Goal: Information Seeking & Learning: Find specific page/section

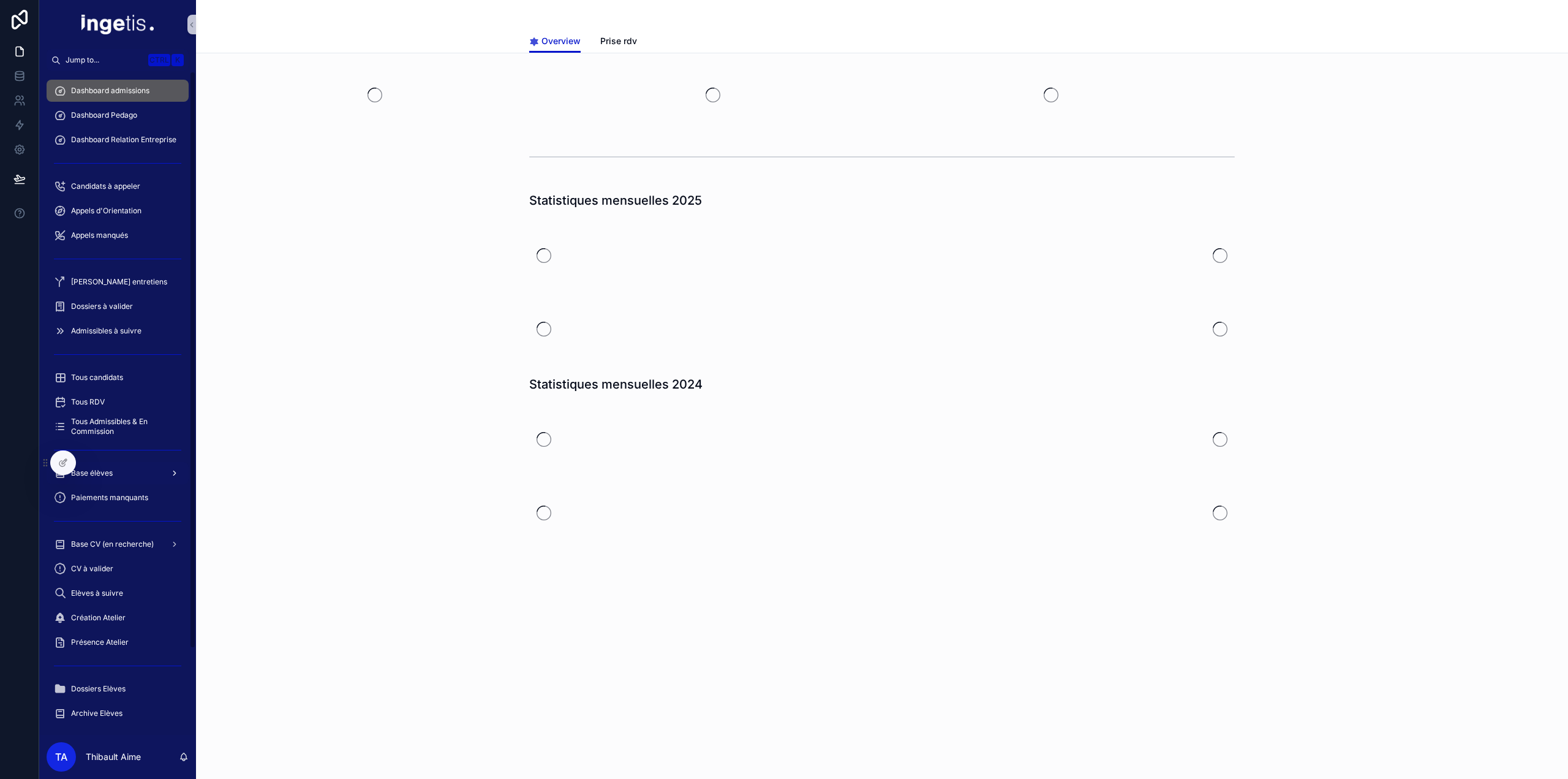
click at [98, 476] on span "Base élèves" at bounding box center [91, 473] width 41 height 10
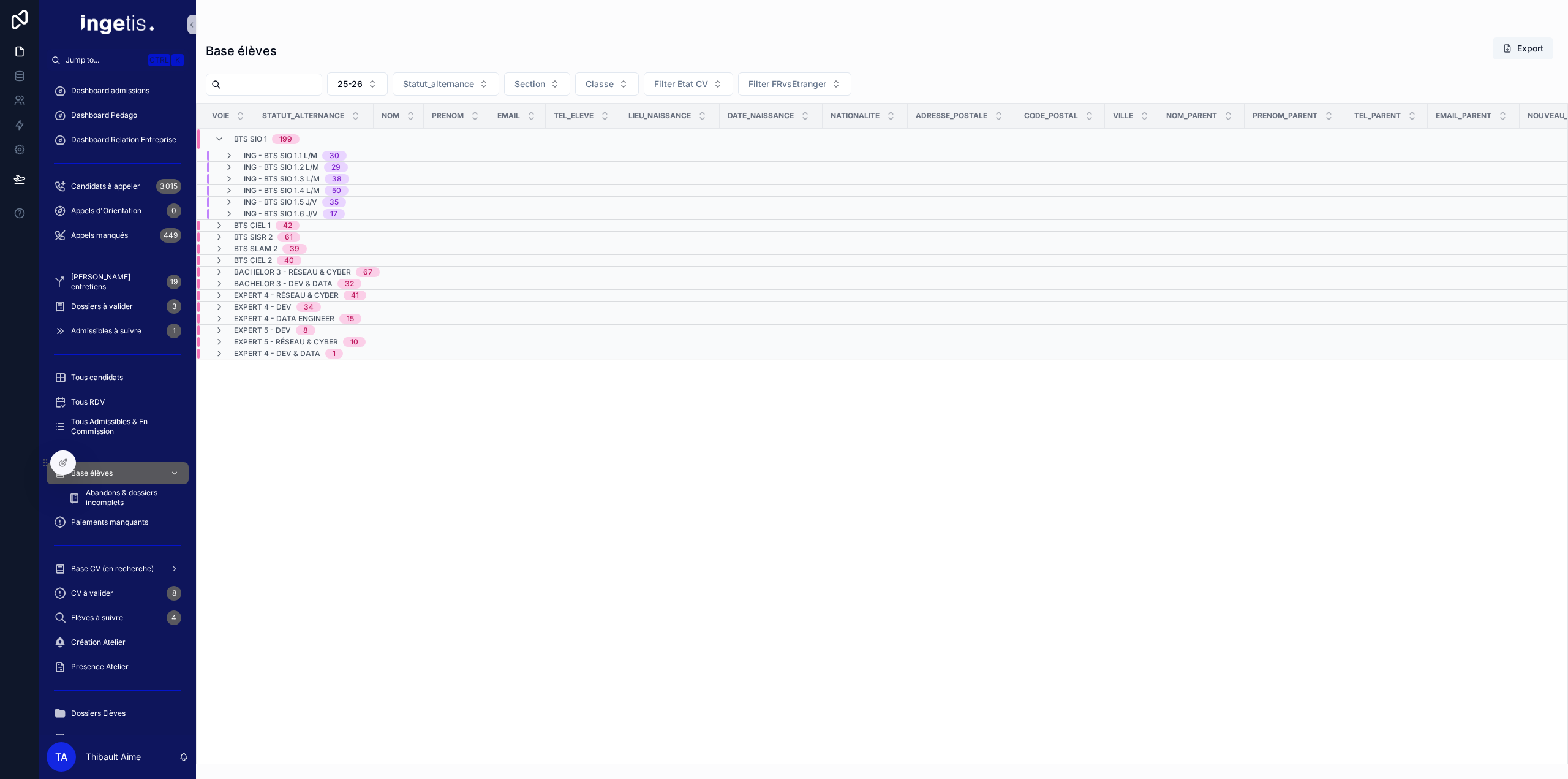
click at [356, 156] on div "ING - BTS SIO 1.1 L/M 30" at bounding box center [285, 155] width 152 height 10
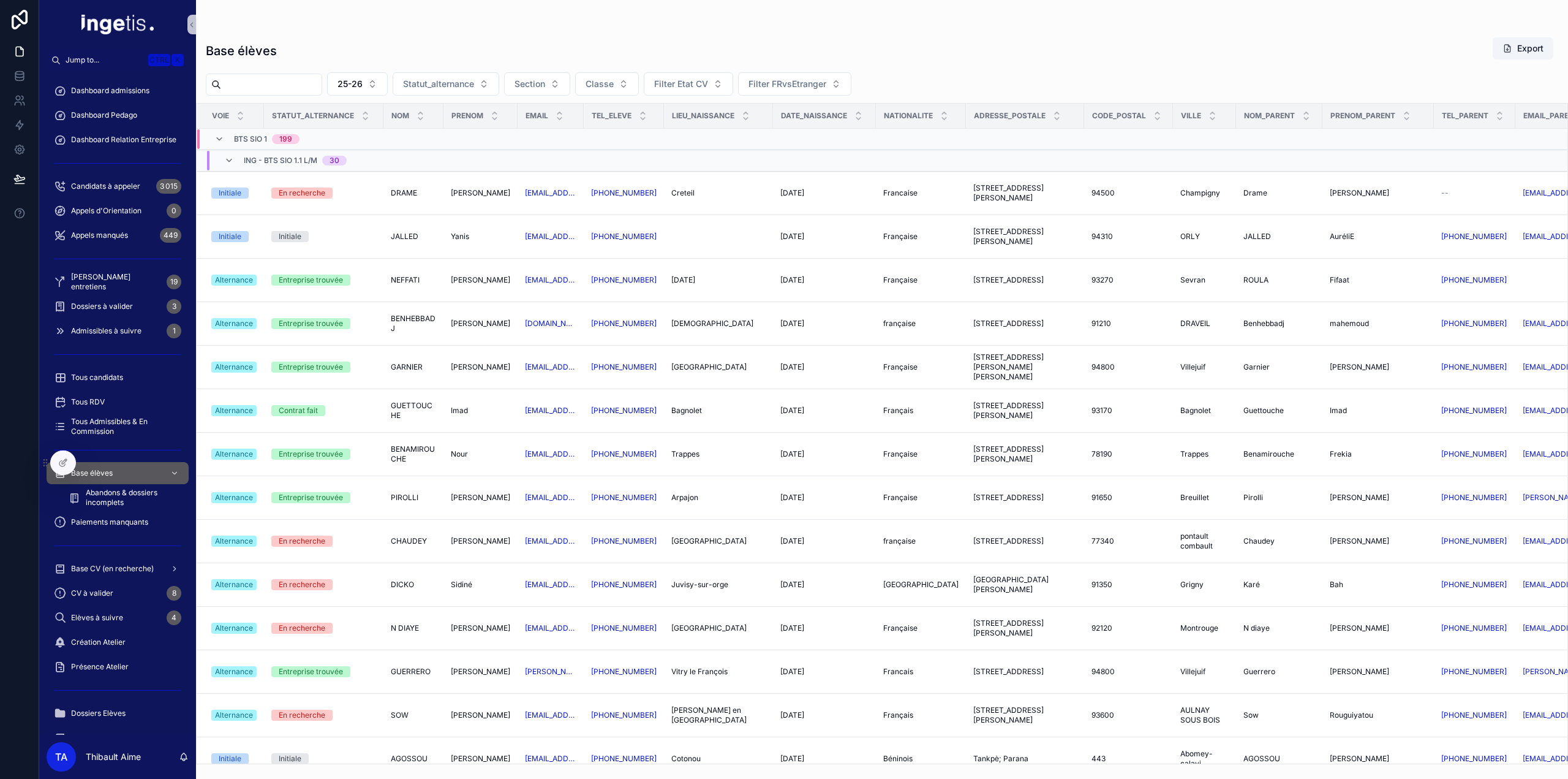
click at [335, 162] on div "30" at bounding box center [334, 160] width 10 height 10
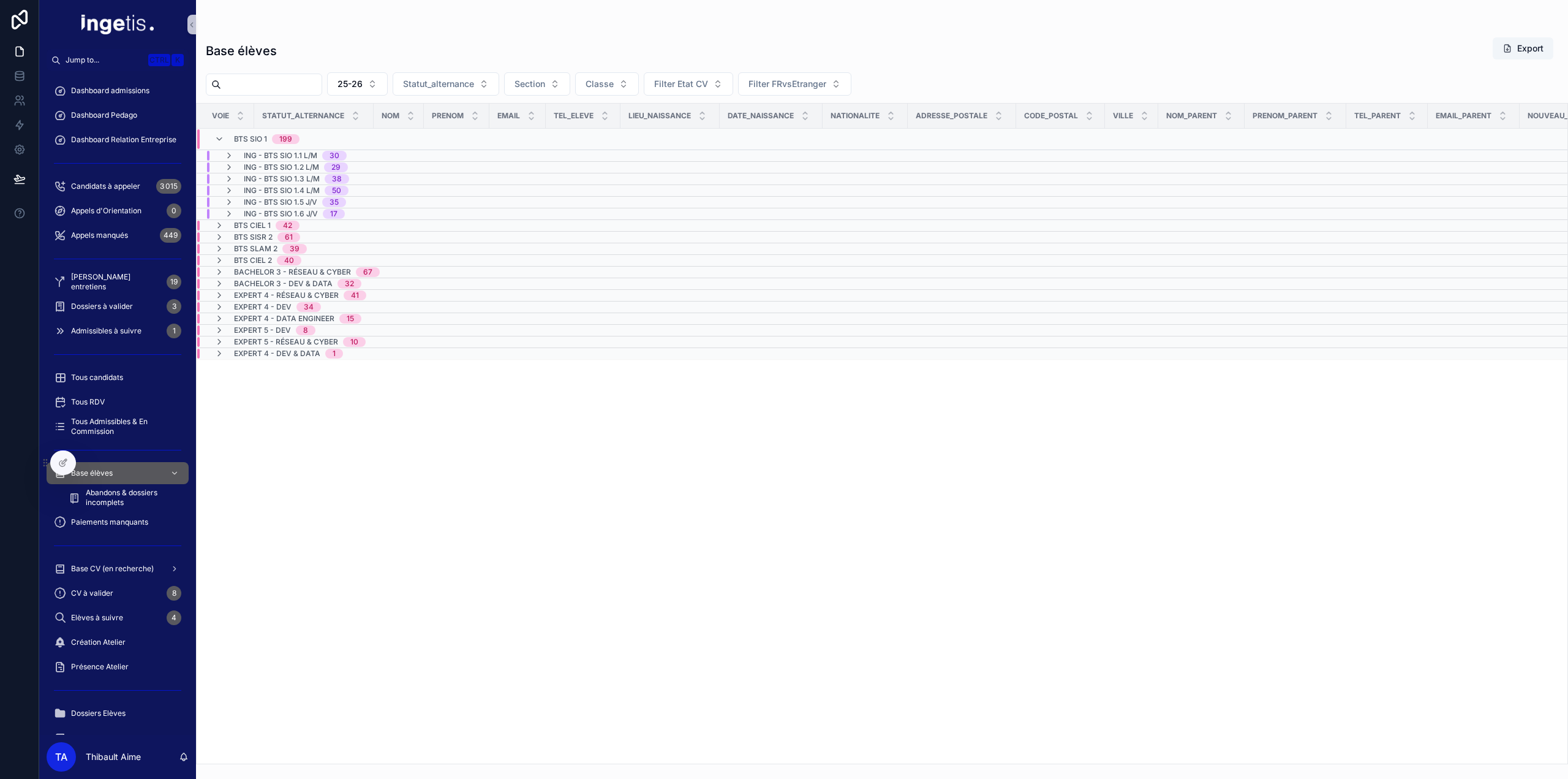
click at [335, 165] on div "29" at bounding box center [335, 167] width 9 height 10
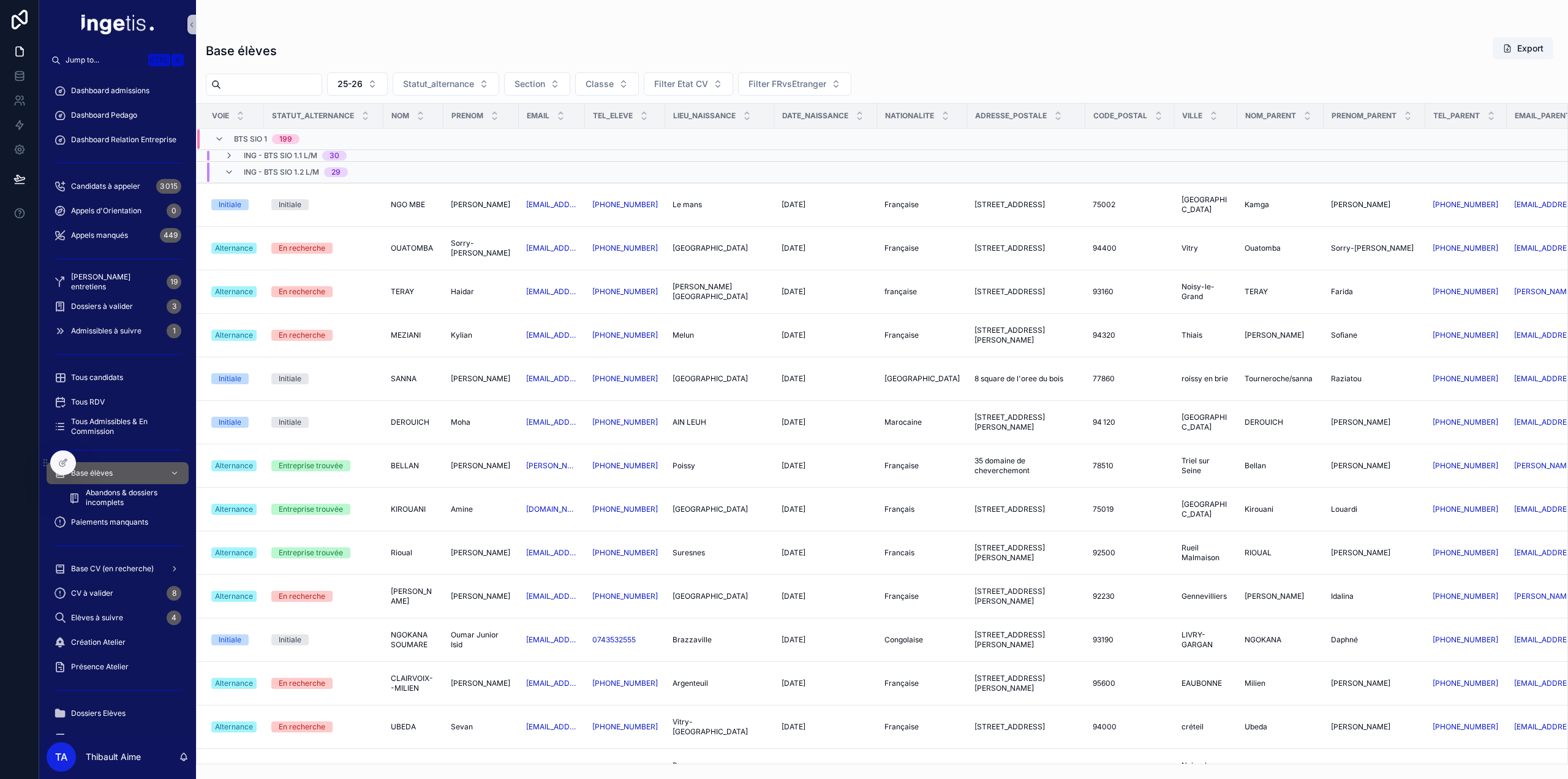
click at [316, 167] on span "ING - BTS SIO 1.2 L/M" at bounding box center [282, 171] width 75 height 10
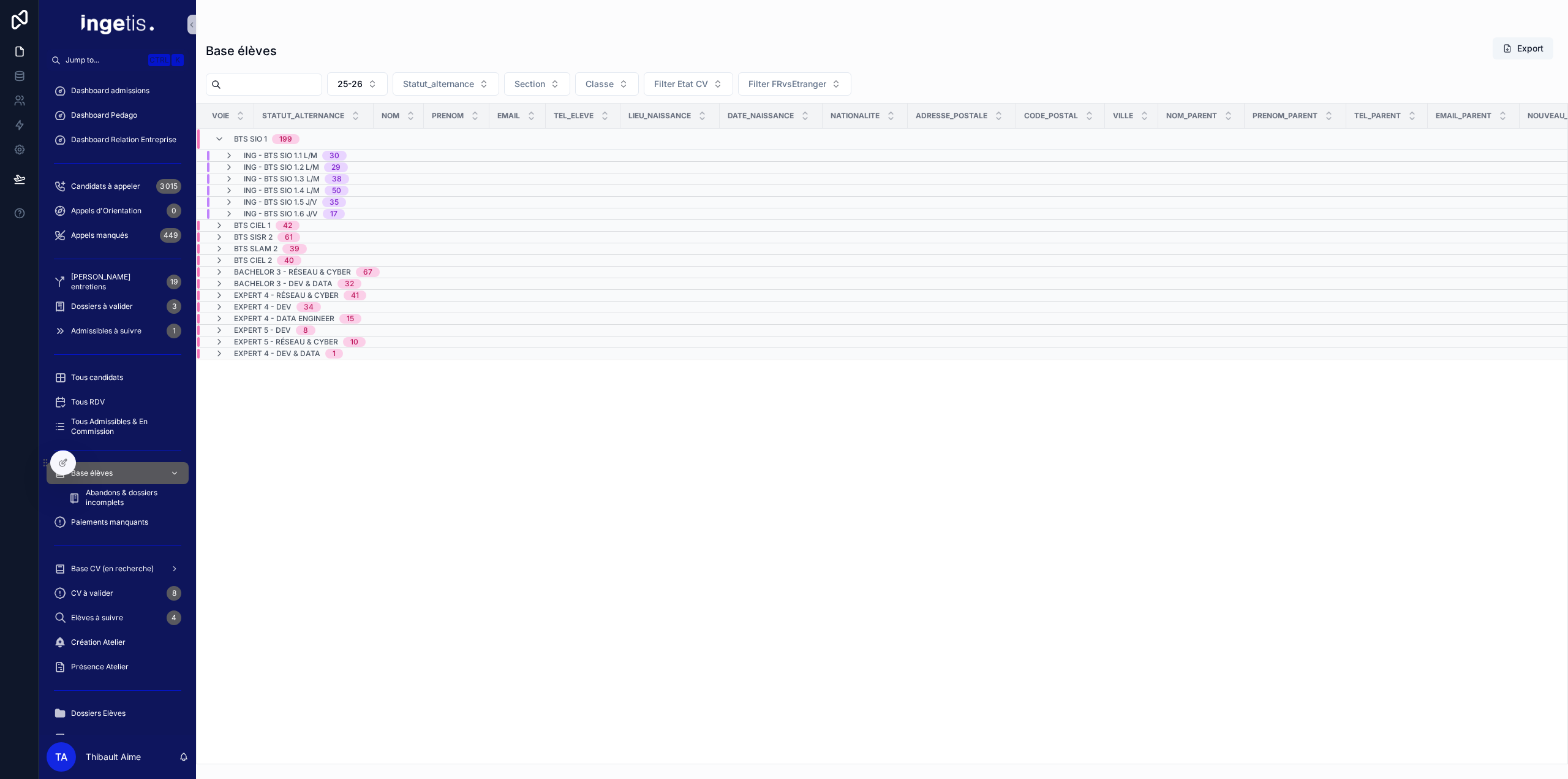
click at [314, 180] on span "ING - BTS SIO 1.3 L/M" at bounding box center [282, 179] width 76 height 10
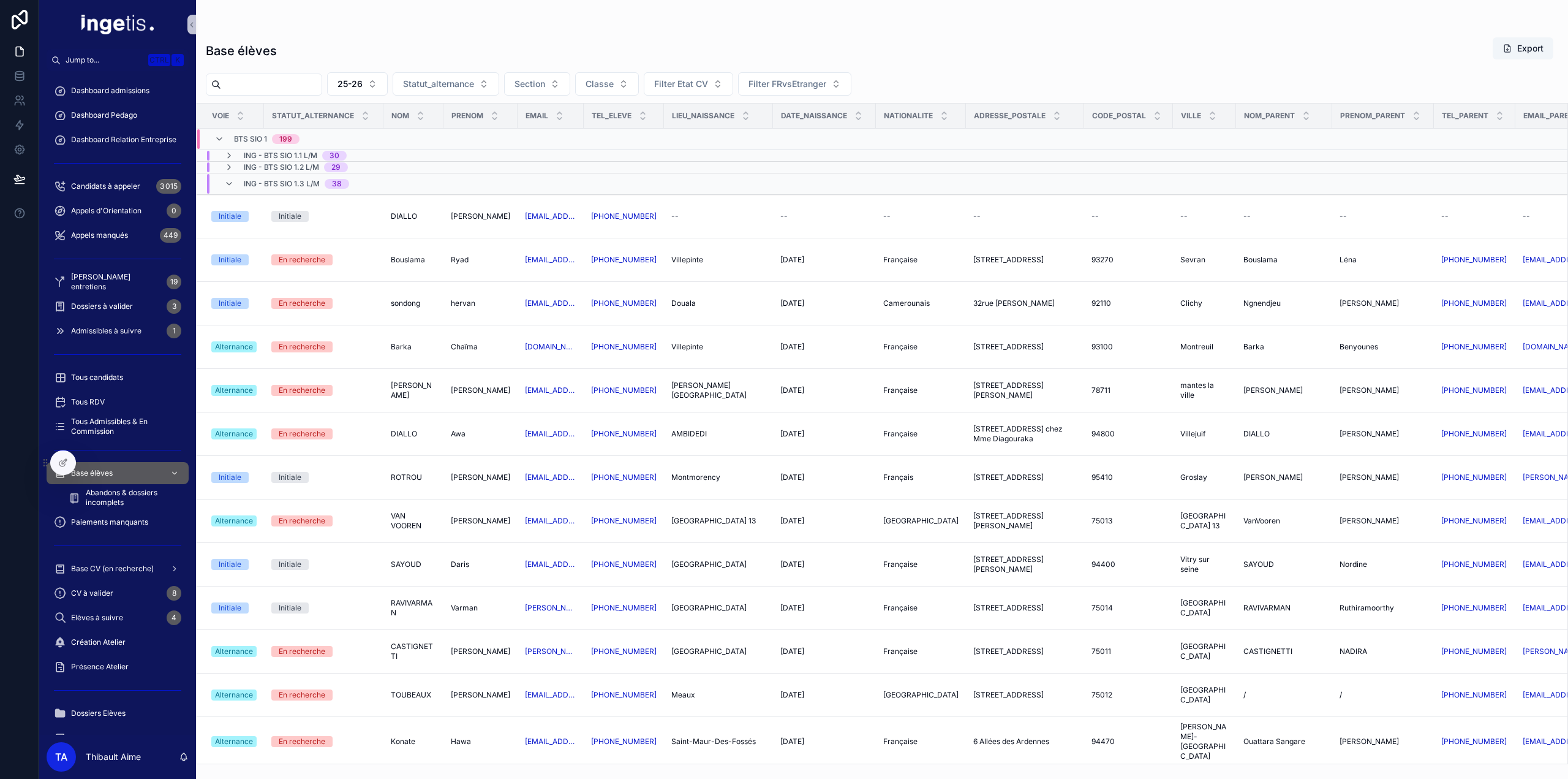
click at [309, 179] on span "ING - BTS SIO 1.3 L/M" at bounding box center [282, 183] width 76 height 10
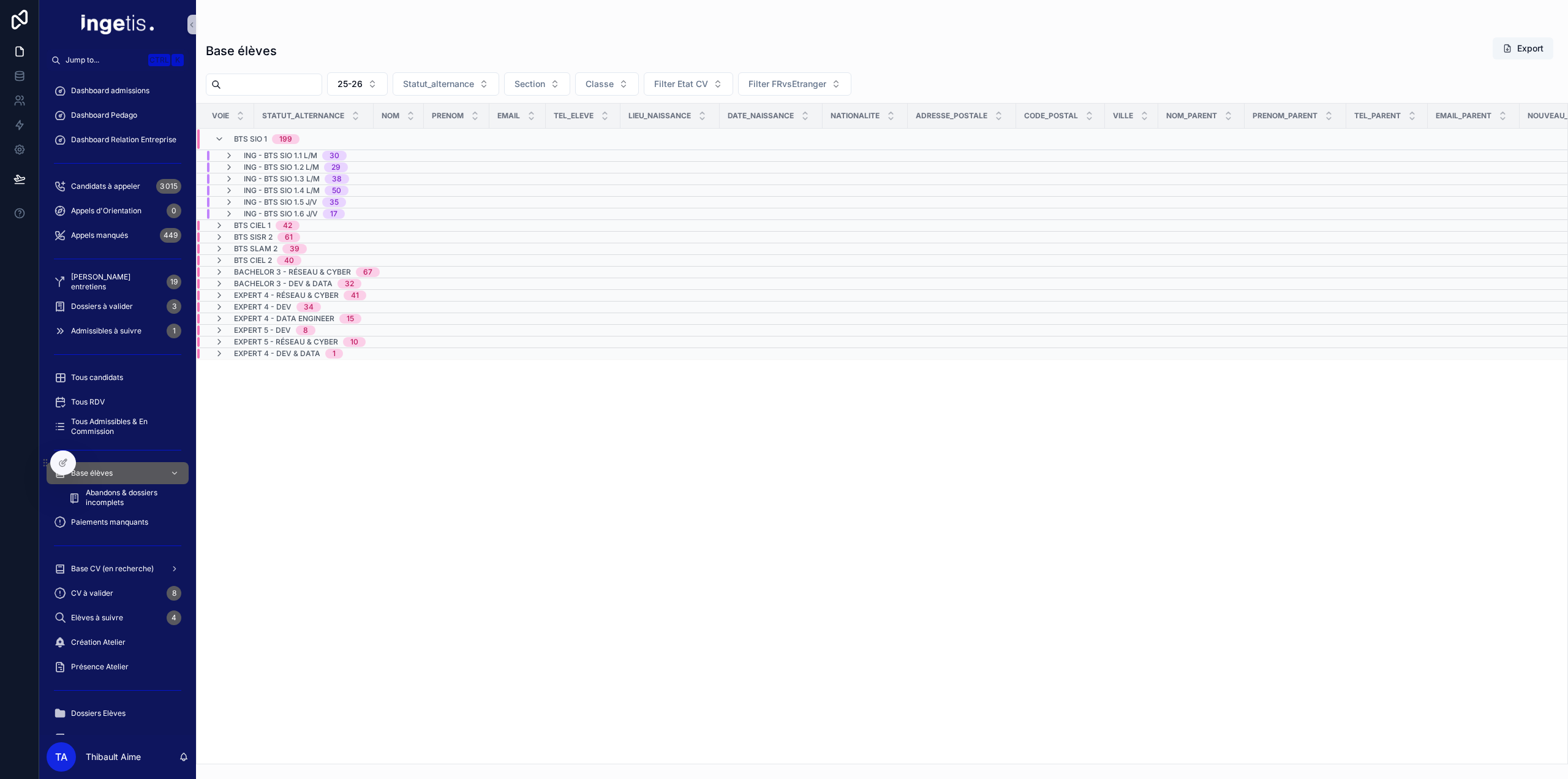
click at [474, 71] on div "Base élèves Export 25-26 Statut_alternance Section Classe Filter Etat CV Filter…" at bounding box center [881, 397] width 1372 height 735
click at [474, 87] on span "Statut_alternance" at bounding box center [438, 84] width 71 height 13
click at [459, 153] on div "Entreprise trouvée" at bounding box center [472, 153] width 147 height 20
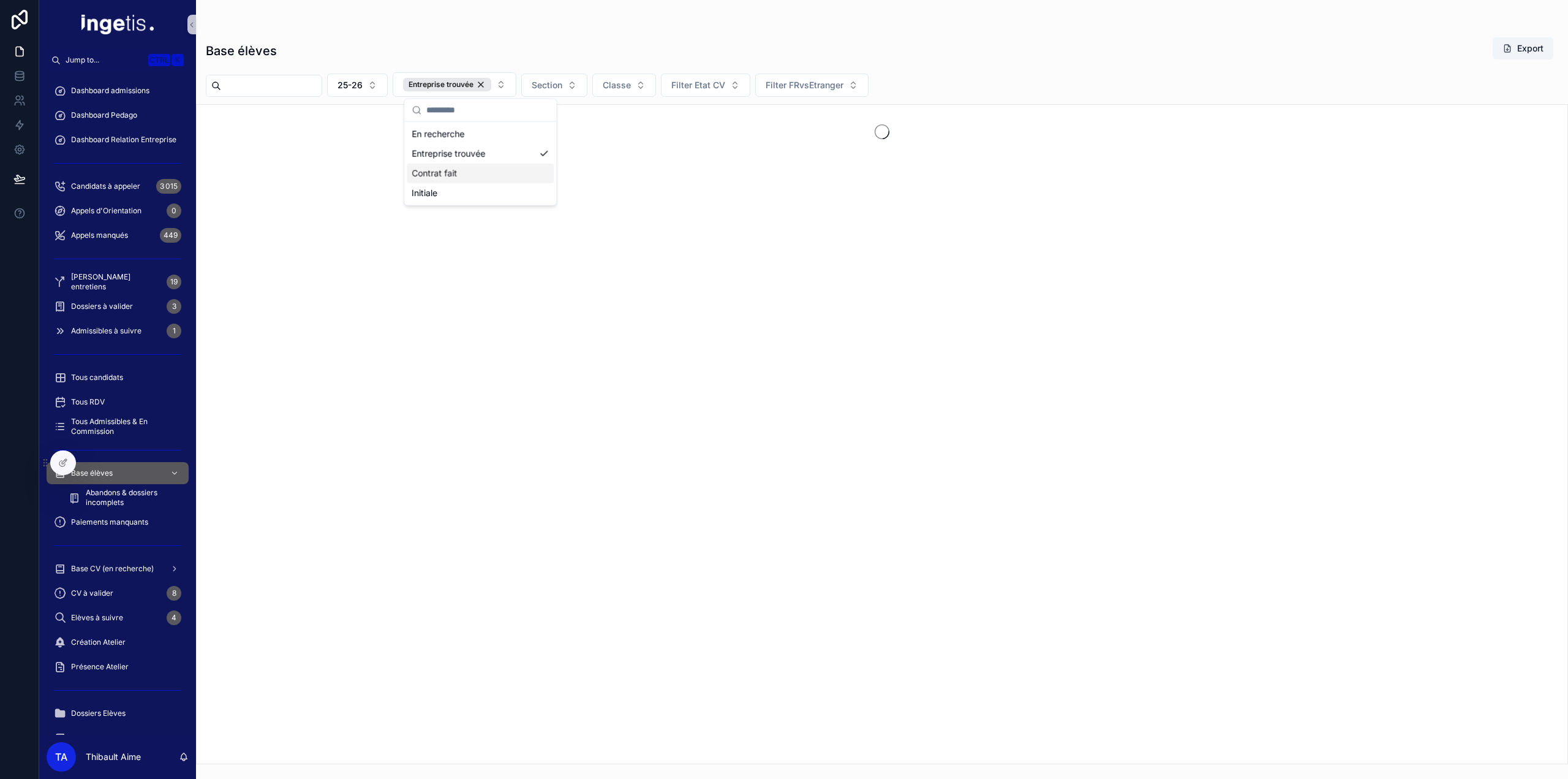
click at [462, 169] on div "Contrat fait" at bounding box center [480, 173] width 147 height 20
click at [452, 197] on div "Initiale" at bounding box center [514, 193] width 185 height 20
click at [416, 37] on div "Base élèves Export" at bounding box center [882, 50] width 1353 height 28
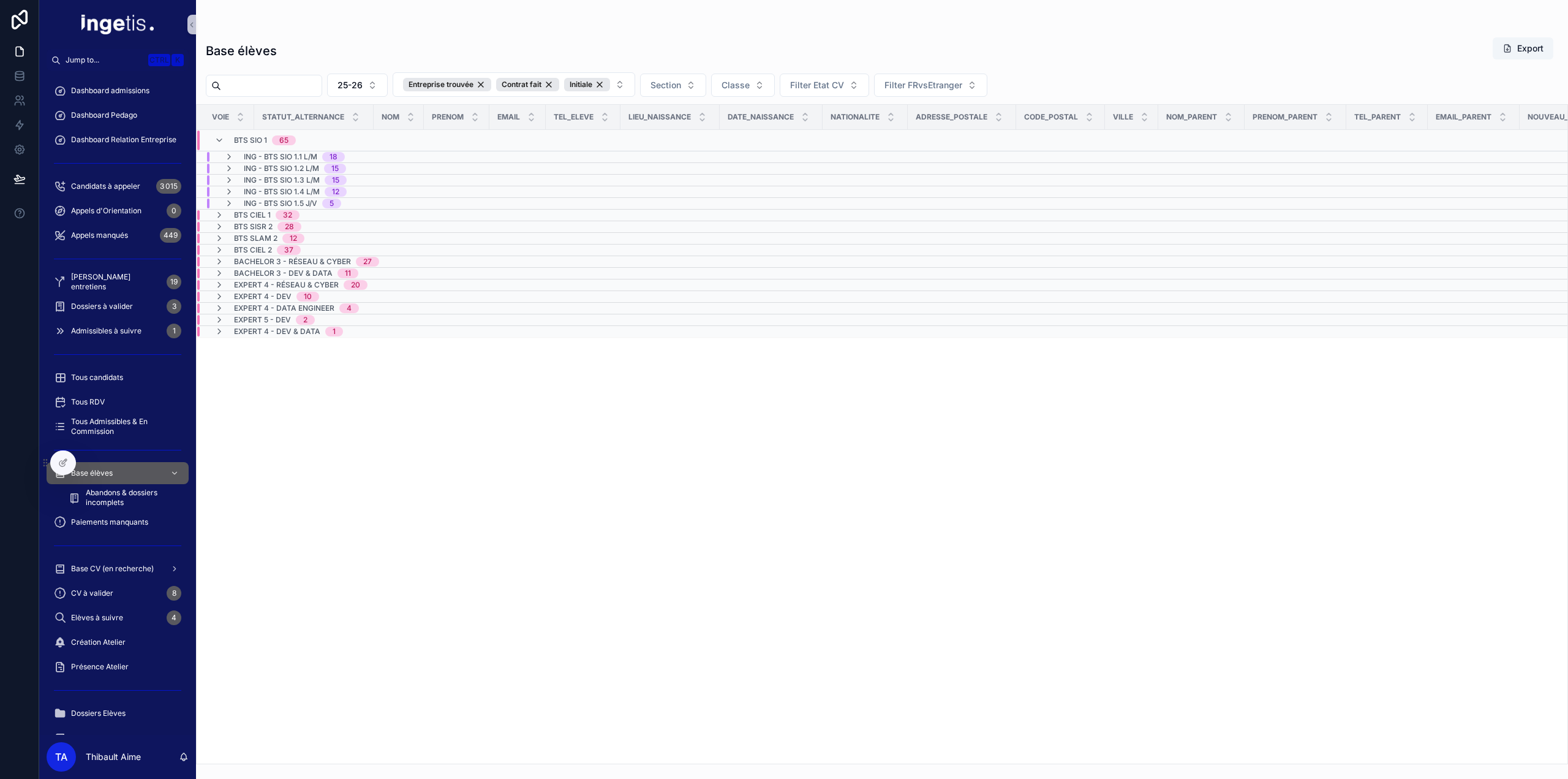
click at [274, 132] on div "BTS SIO 1 65" at bounding box center [265, 140] width 62 height 20
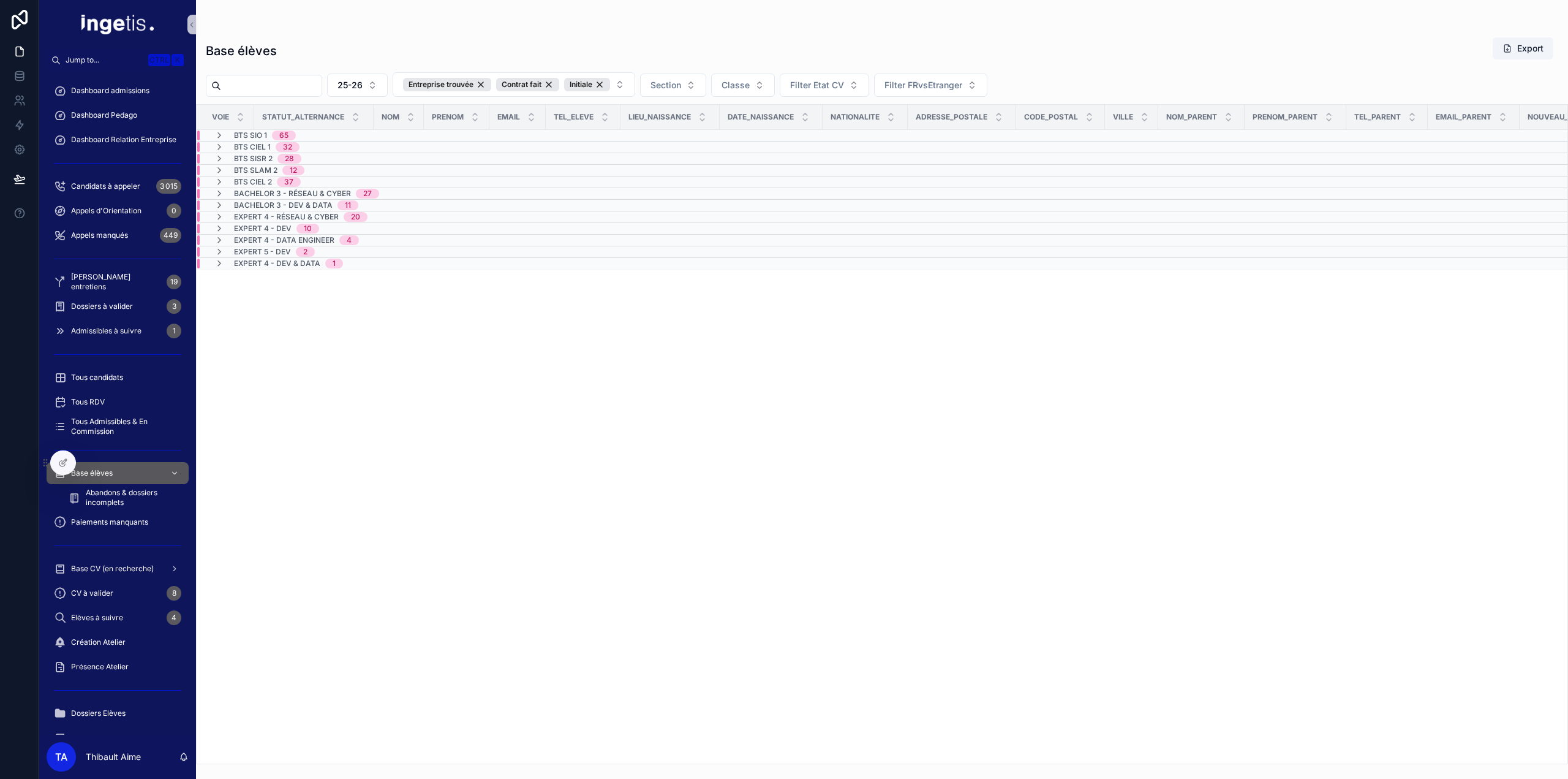
click at [287, 132] on div "65" at bounding box center [283, 135] width 9 height 10
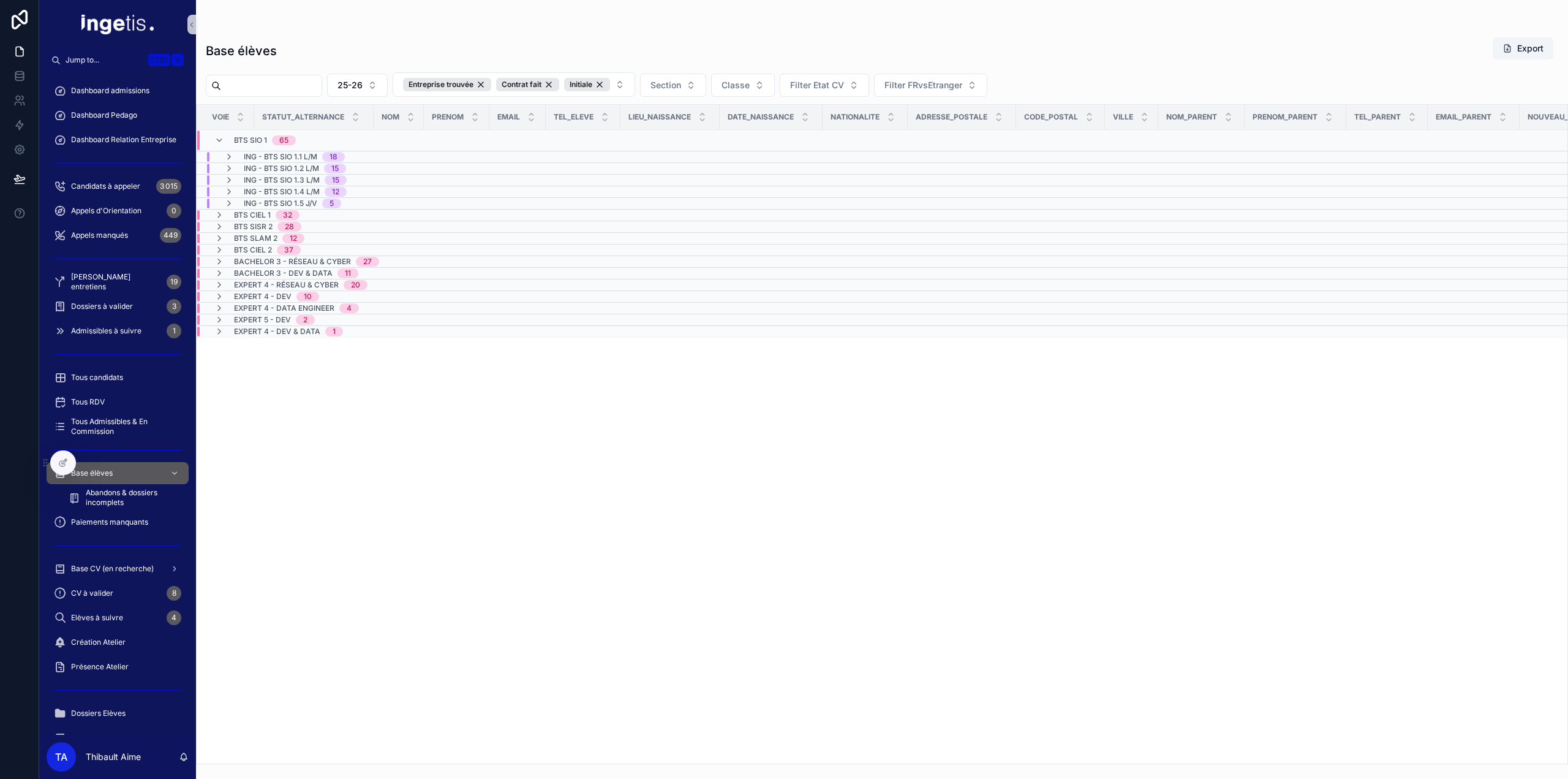
click at [261, 136] on span "BTS SIO 1" at bounding box center [250, 140] width 33 height 10
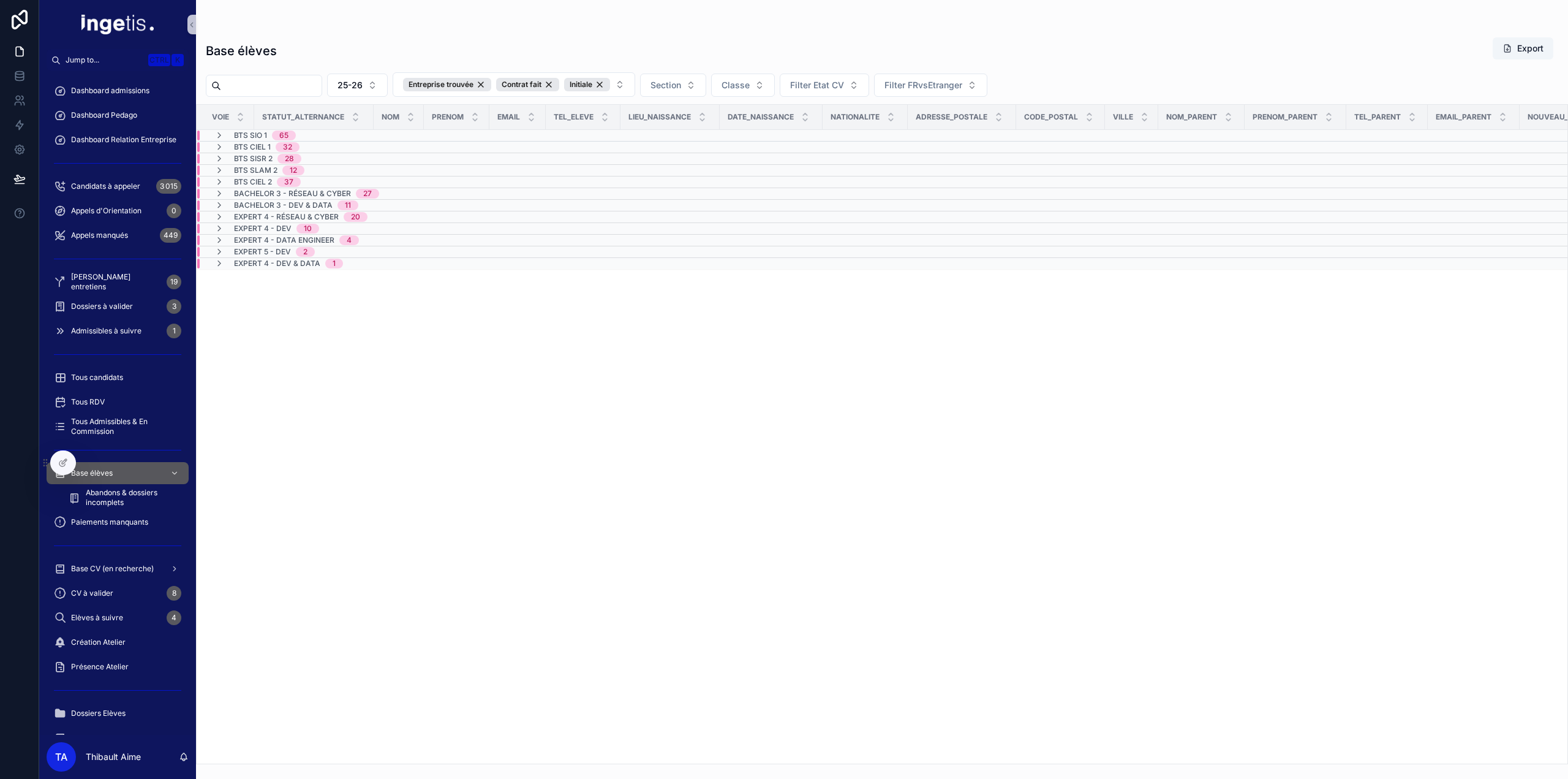
click at [269, 149] on span "BTS CIEL 1" at bounding box center [252, 146] width 37 height 10
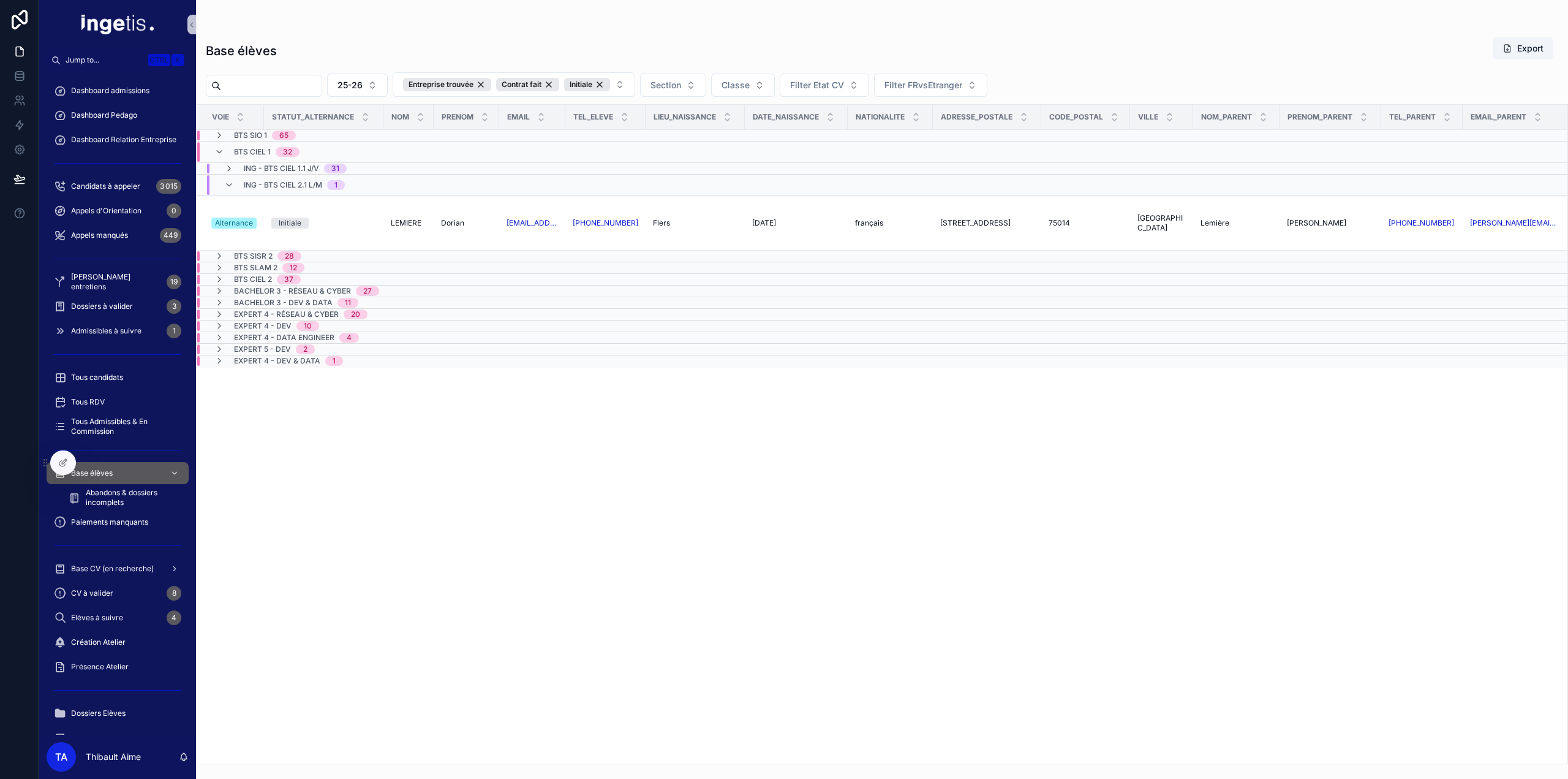
click at [274, 166] on span "ING - BTS CIEL 1.1 J/V" at bounding box center [282, 168] width 75 height 10
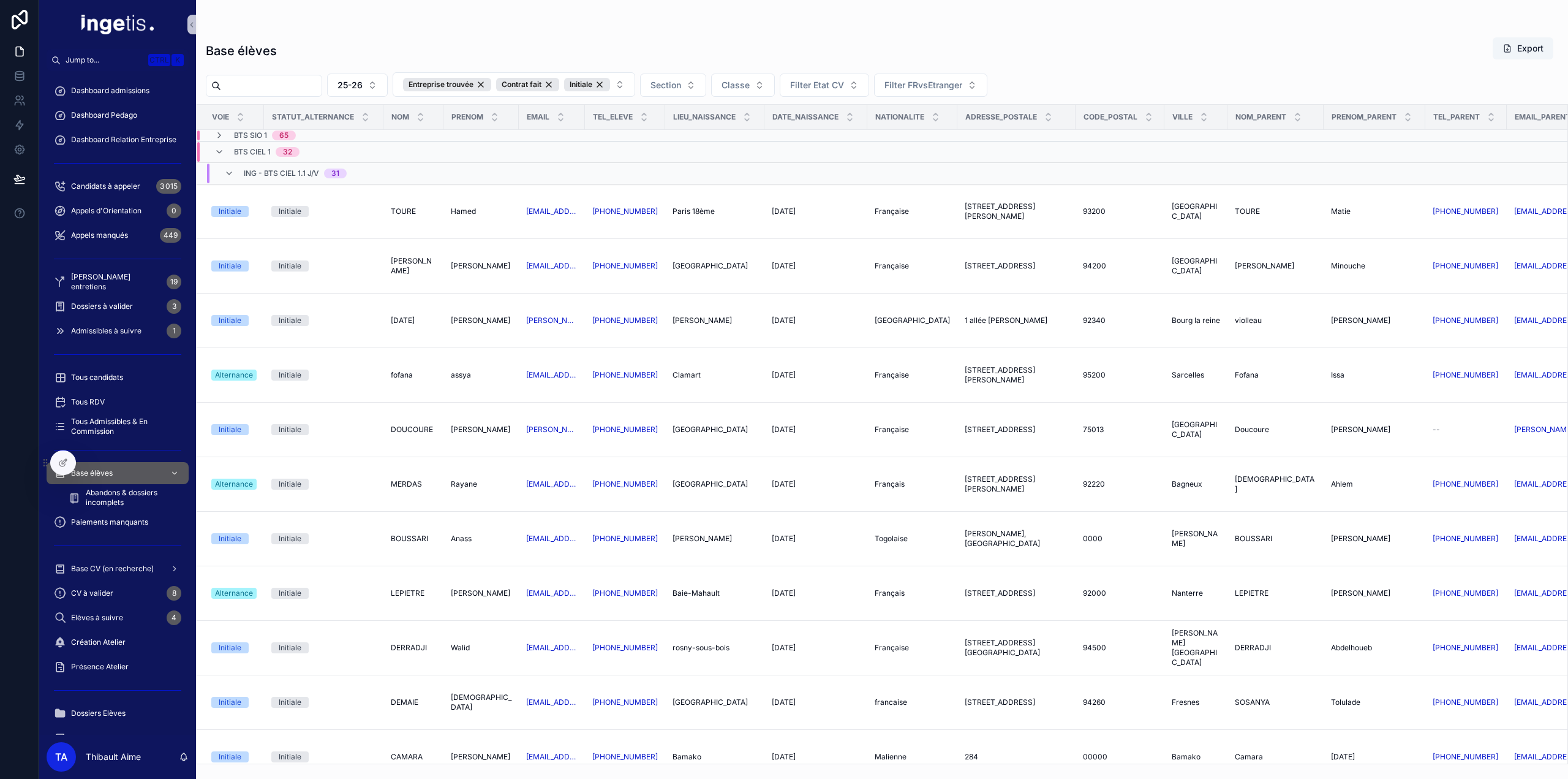
click at [287, 171] on span "ING - BTS CIEL 1.1 J/V" at bounding box center [282, 173] width 75 height 10
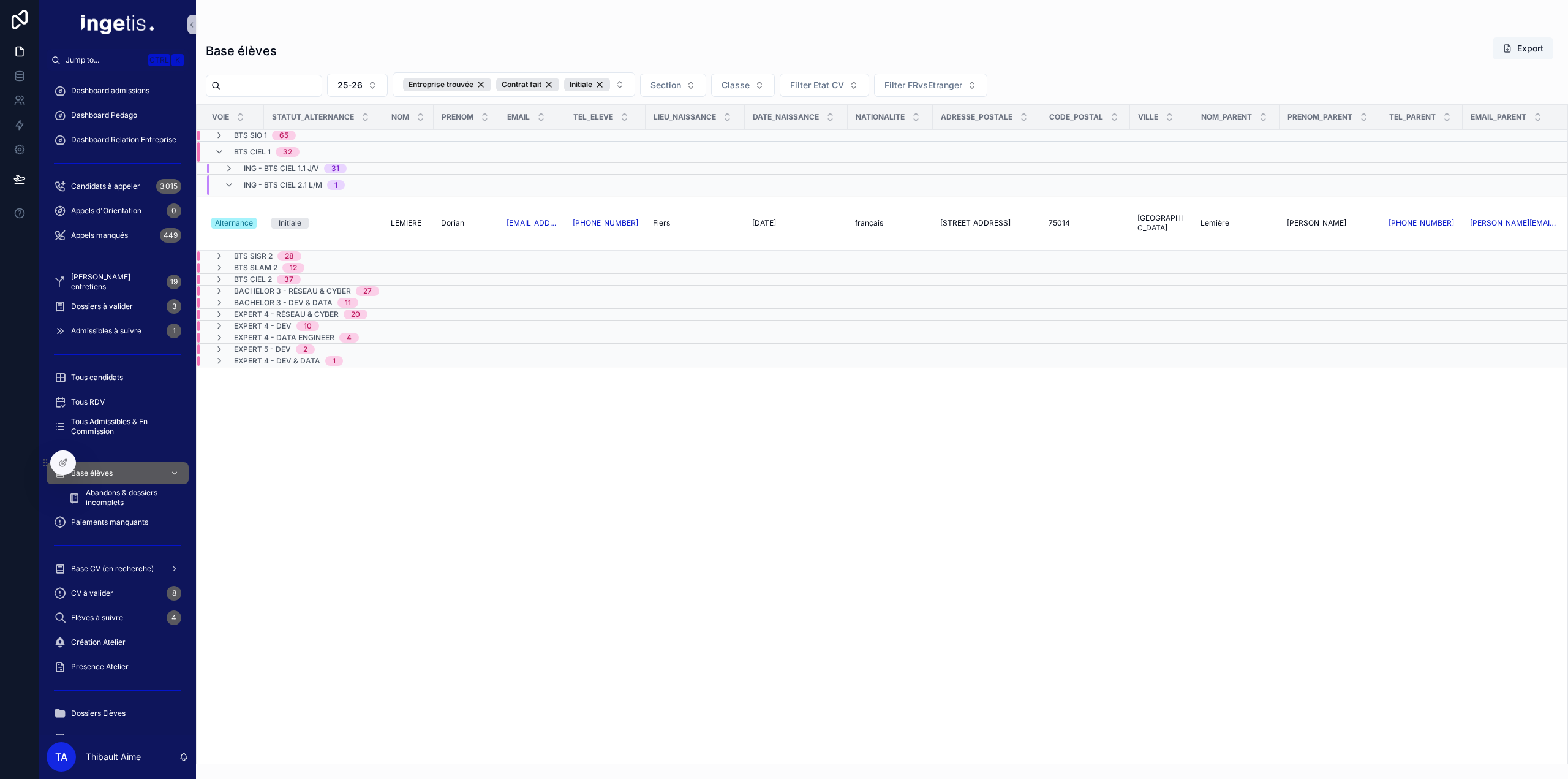
click at [278, 184] on span "ING - BTS CIEL 2.1 L/M" at bounding box center [283, 185] width 78 height 10
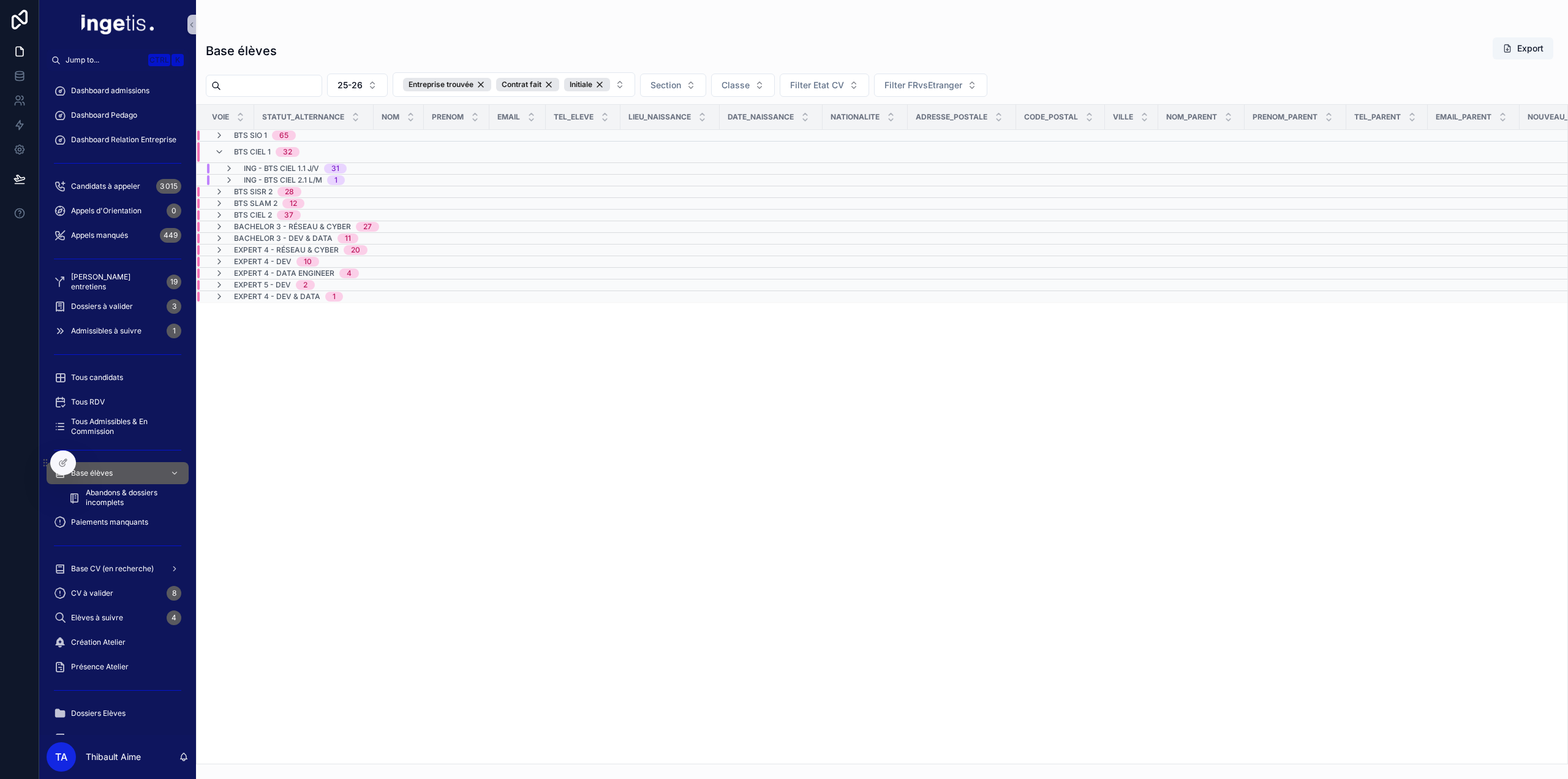
click at [289, 181] on span "ING - BTS CIEL 2.1 L/M" at bounding box center [283, 179] width 78 height 10
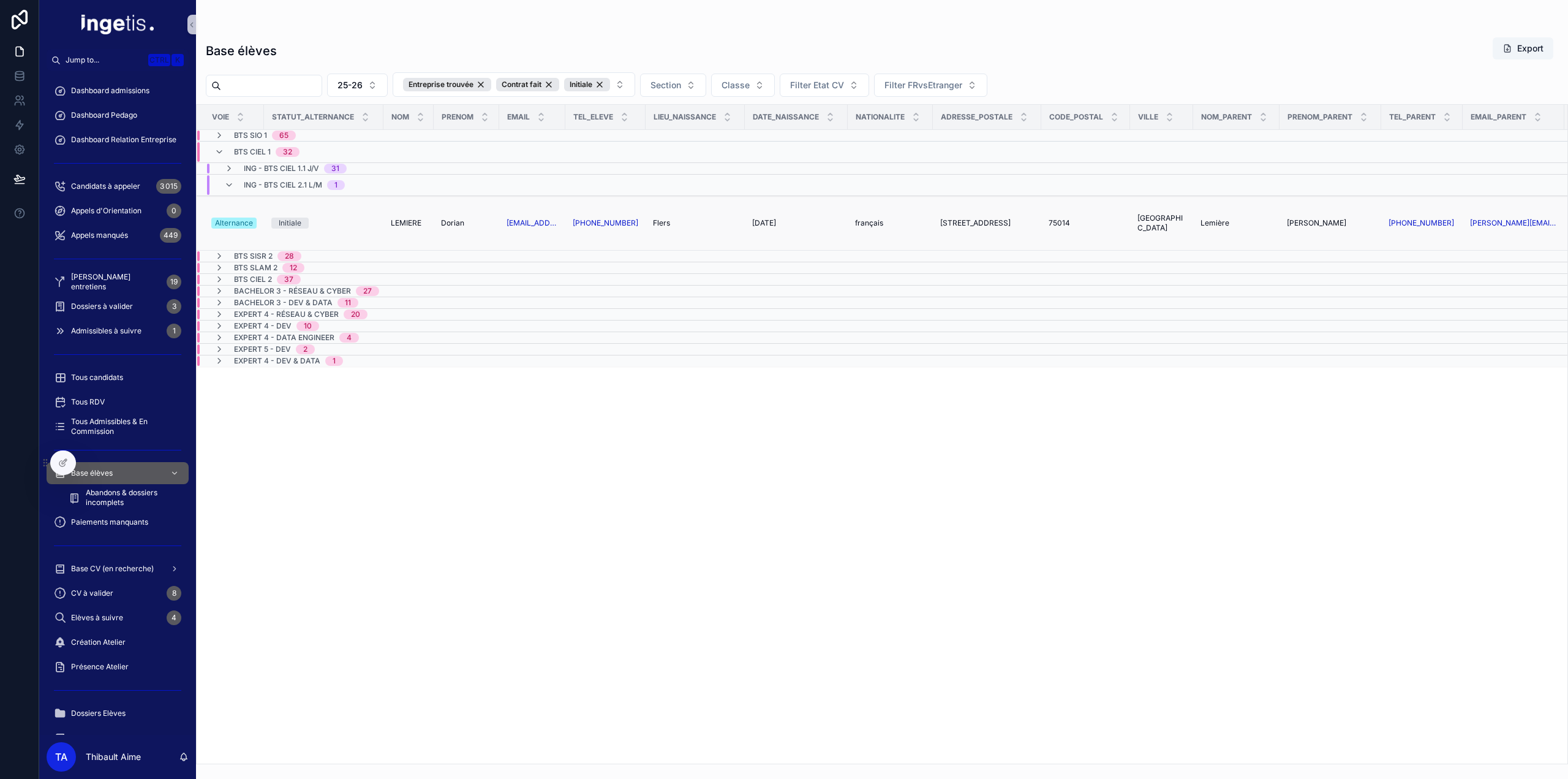
click at [396, 223] on span "LEMIERE" at bounding box center [406, 223] width 30 height 10
